Goal: Find contact information: Find contact information

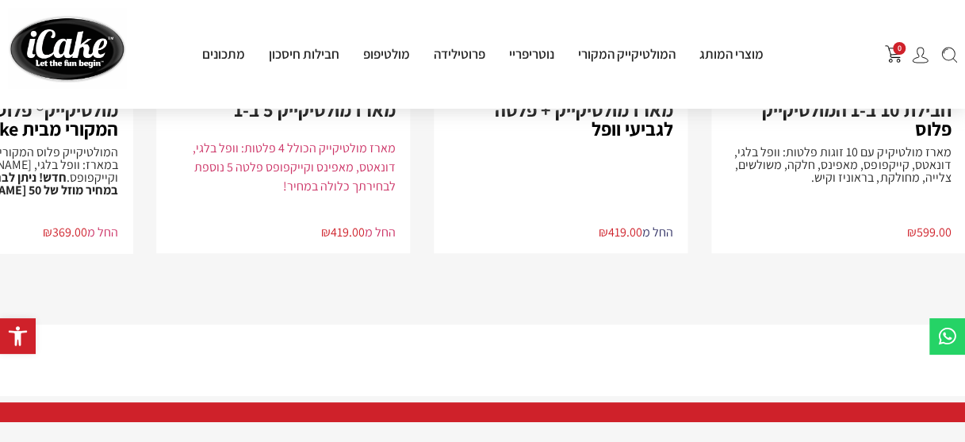
scroll to position [3207, 0]
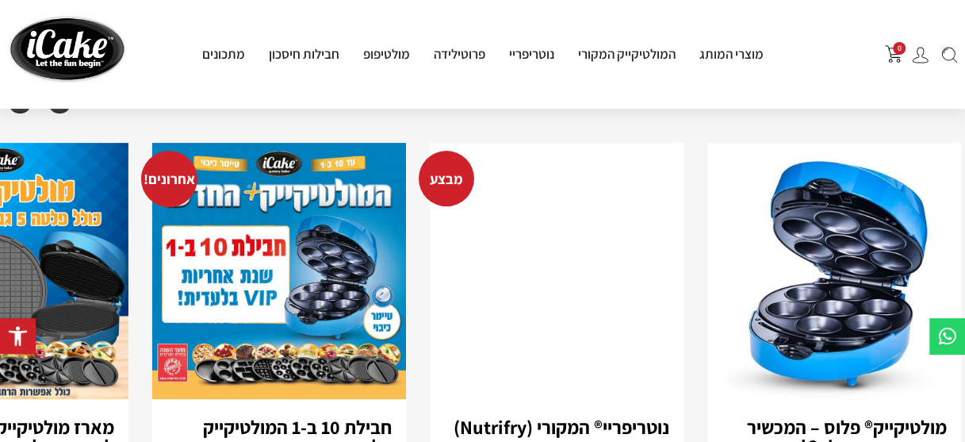
click at [931, 235] on img "4 / 5" at bounding box center [834, 271] width 254 height 256
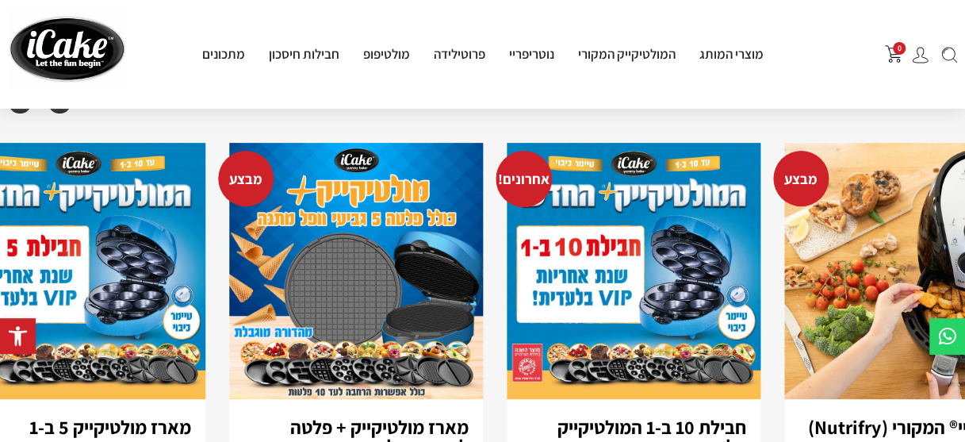
click at [472, 151] on img "2 / 5" at bounding box center [356, 271] width 254 height 256
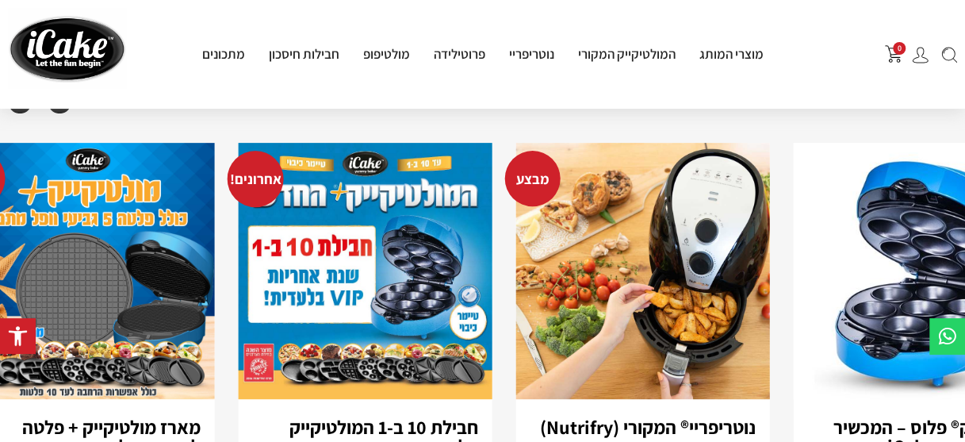
click at [761, 274] on img "5 / 5" at bounding box center [642, 271] width 254 height 256
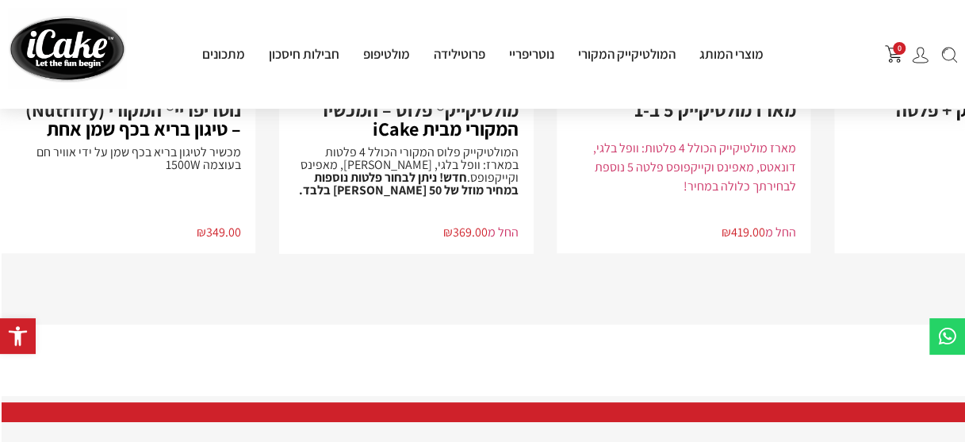
scroll to position [3841, -2]
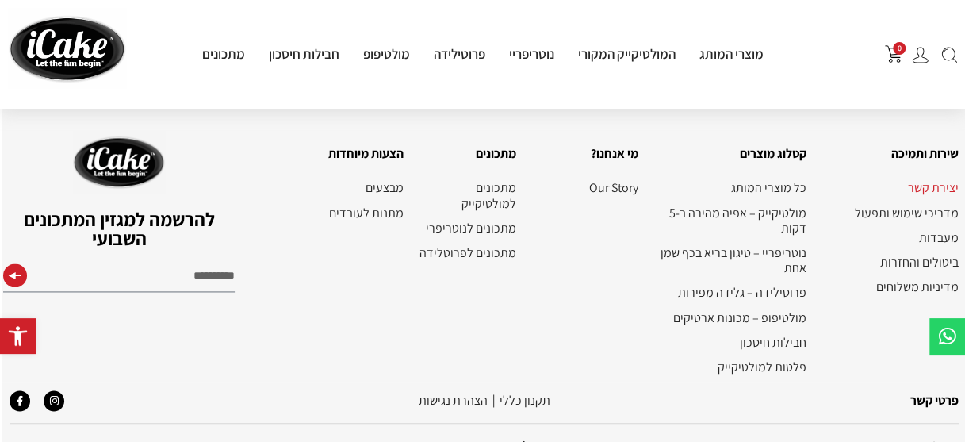
click at [931, 180] on link "יצירת קשר" at bounding box center [890, 187] width 136 height 15
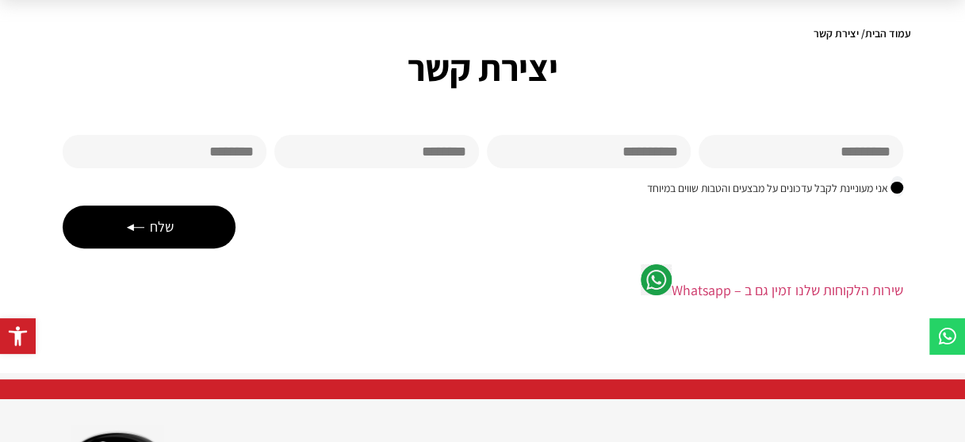
scroll to position [317, 0]
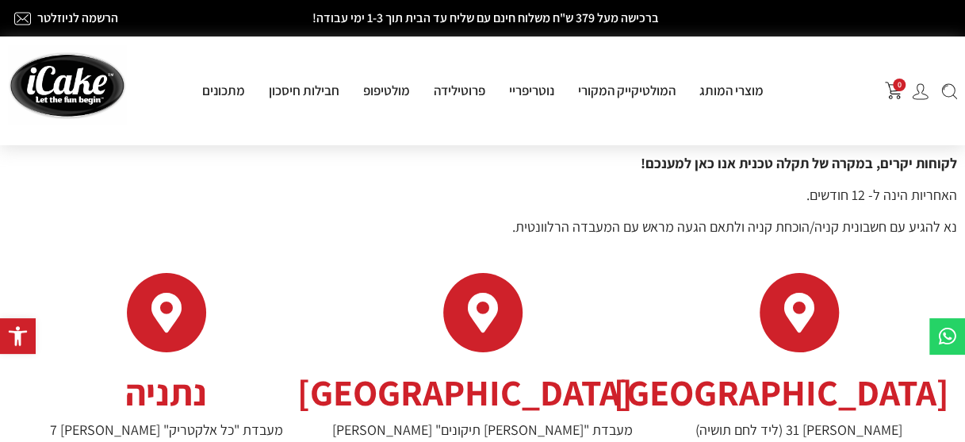
click at [65, 83] on img at bounding box center [67, 84] width 119 height 81
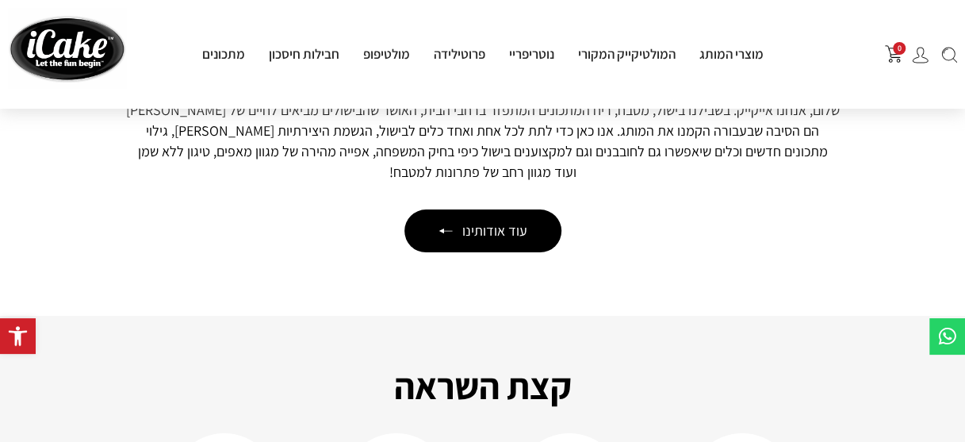
scroll to position [2300, 0]
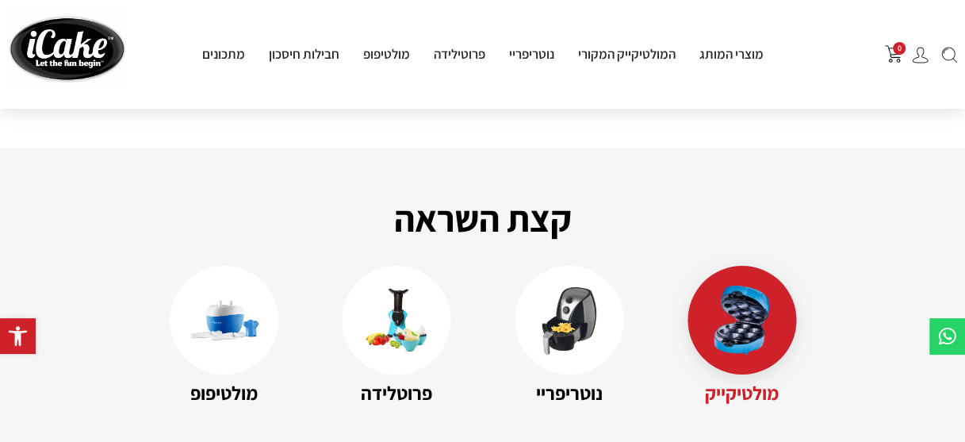
click at [742, 333] on div at bounding box center [741, 320] width 109 height 109
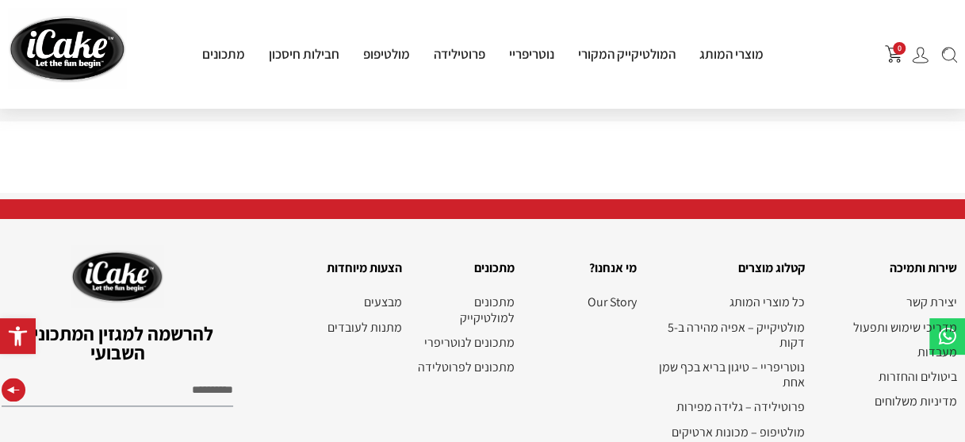
scroll to position [3841, 0]
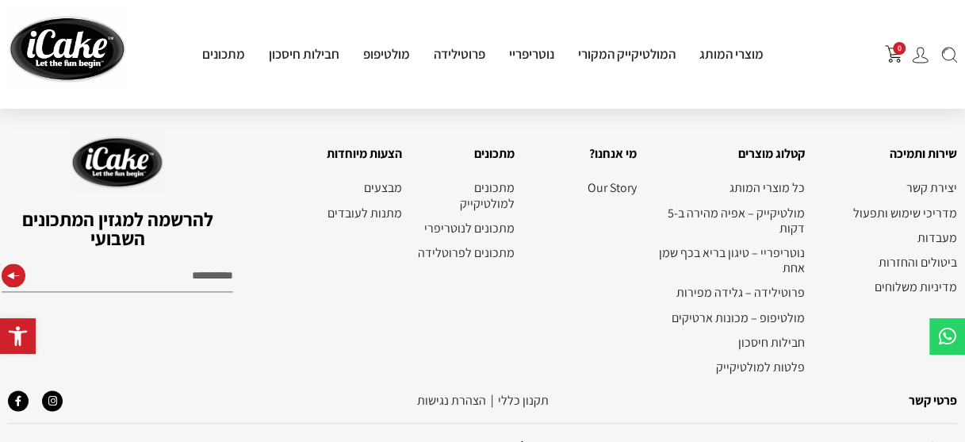
click at [940, 392] on link "פרטי קשר" at bounding box center [933, 400] width 48 height 17
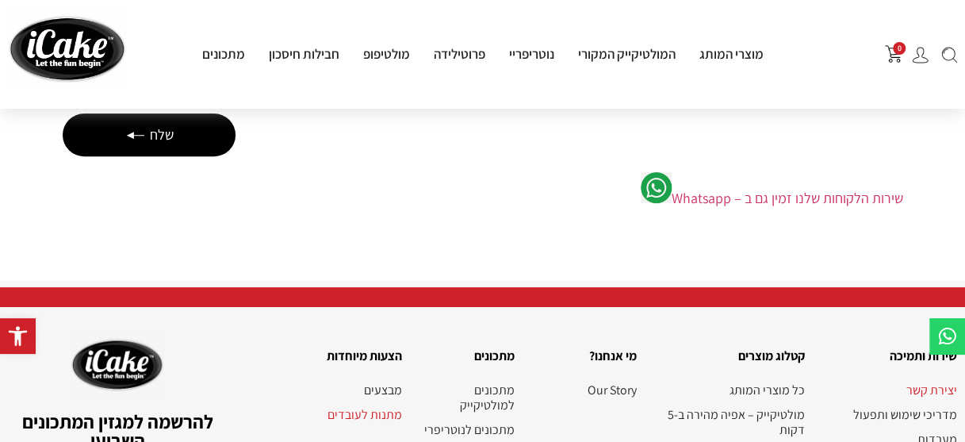
scroll to position [238, 0]
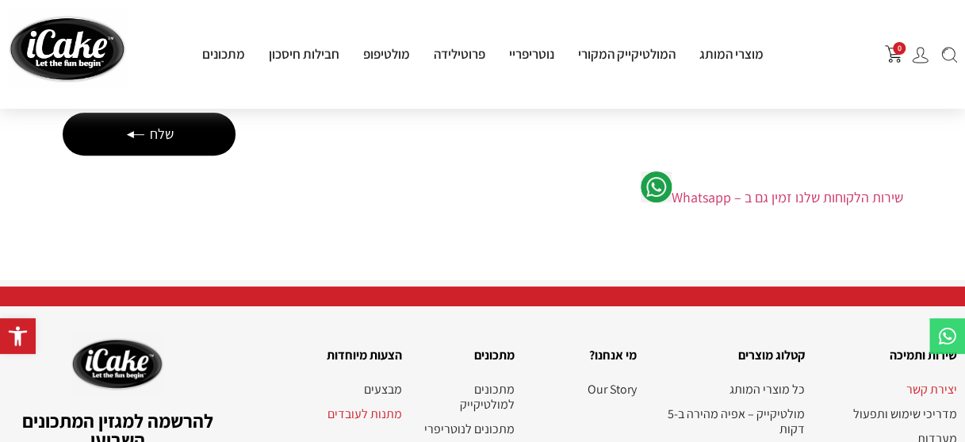
click at [946, 331] on icon at bounding box center [947, 336] width 20 height 20
